Goal: Entertainment & Leisure: Consume media (video, audio)

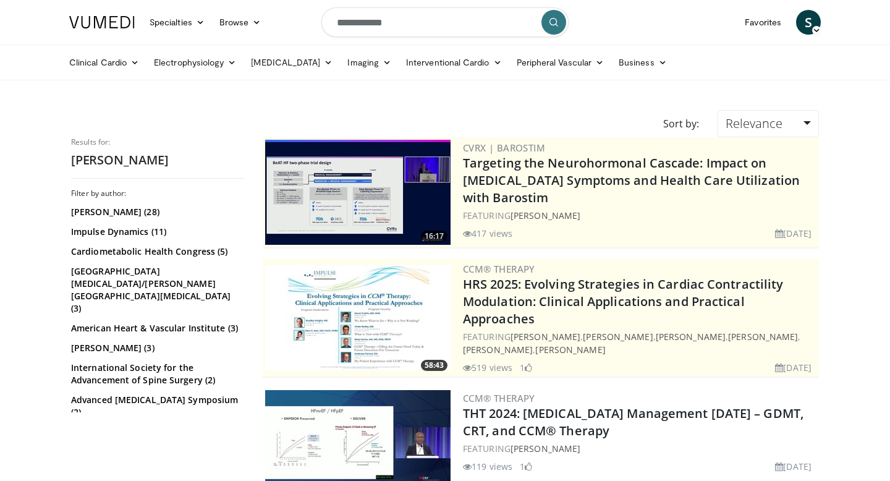
click at [357, 196] on img at bounding box center [357, 192] width 185 height 105
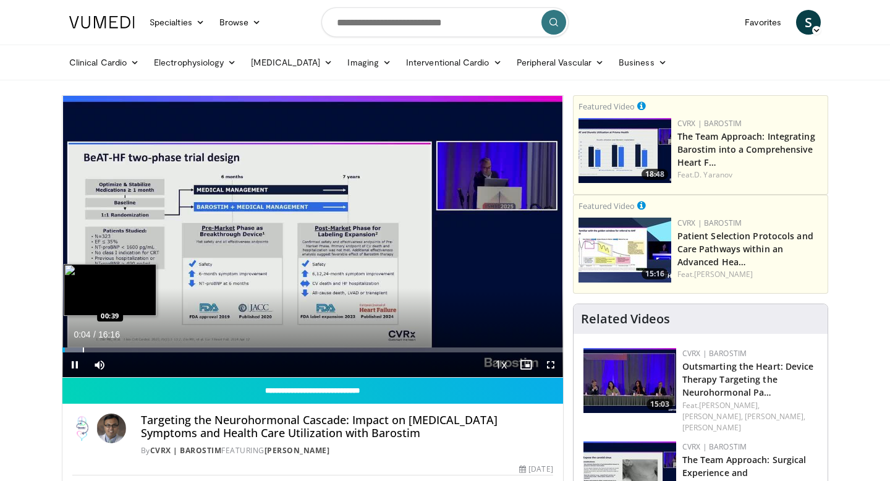
click at [83, 350] on div "Progress Bar" at bounding box center [83, 349] width 1 height 5
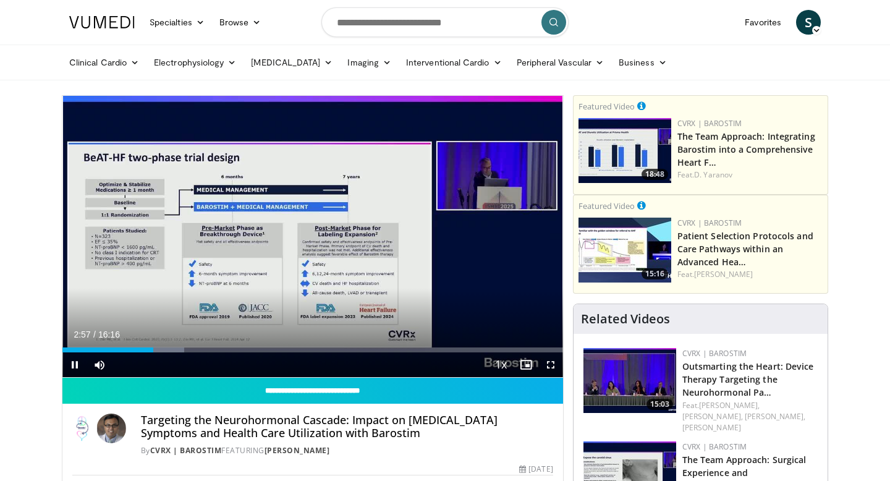
click at [75, 365] on video-js "**********" at bounding box center [312, 237] width 500 height 282
click at [79, 364] on span "Video Player" at bounding box center [74, 364] width 25 height 25
